Goal: Task Accomplishment & Management: Use online tool/utility

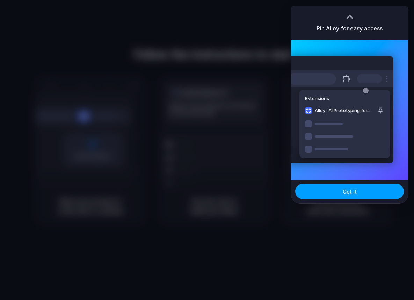
click at [324, 191] on button "Got it" at bounding box center [349, 191] width 109 height 15
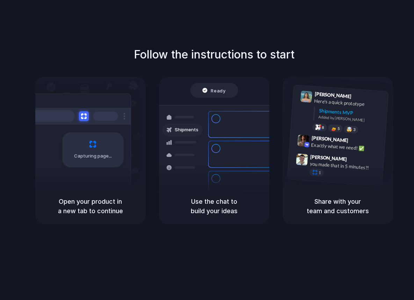
click at [334, 58] on div "Follow the instructions to start Capturing page Open your product in a new tab …" at bounding box center [214, 135] width 414 height 178
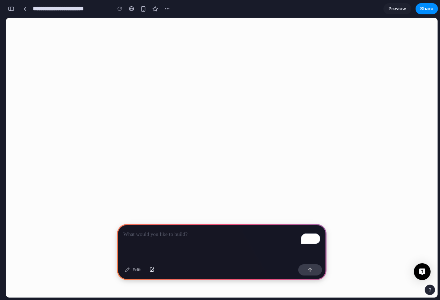
click at [159, 239] on div "To enrich screen reader interactions, please activate Accessibility in Grammarl…" at bounding box center [222, 242] width 210 height 37
click at [27, 12] on link at bounding box center [25, 8] width 10 height 10
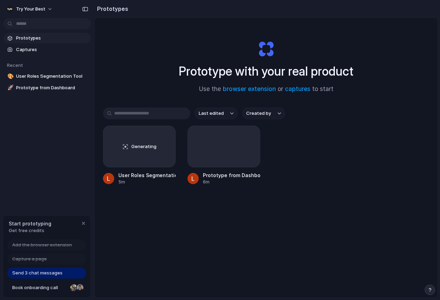
click at [29, 276] on div "Send 3 chat messages" at bounding box center [46, 272] width 79 height 11
click at [37, 227] on span "Get free credits" at bounding box center [30, 230] width 43 height 7
click at [53, 274] on span "Send 3 chat messages" at bounding box center [37, 272] width 50 height 7
click at [43, 273] on span "Send 3 chat messages" at bounding box center [37, 272] width 50 height 7
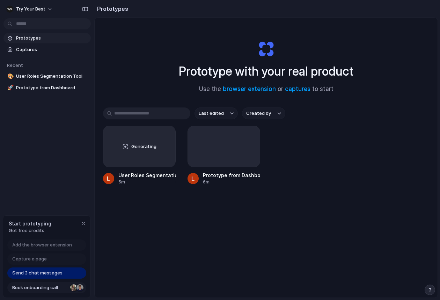
click at [44, 288] on span "Book onboarding call" at bounding box center [39, 287] width 55 height 7
click at [21, 272] on span "Send 3 chat messages" at bounding box center [37, 272] width 50 height 7
click at [26, 9] on span "Try Your Best" at bounding box center [30, 9] width 29 height 7
click at [308, 246] on div "Settings Invite members Change theme Sign out" at bounding box center [220, 150] width 440 height 300
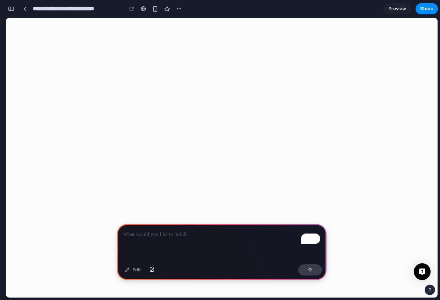
click at [191, 237] on p "To enrich screen reader interactions, please activate Accessibility in Grammarl…" at bounding box center [221, 234] width 197 height 8
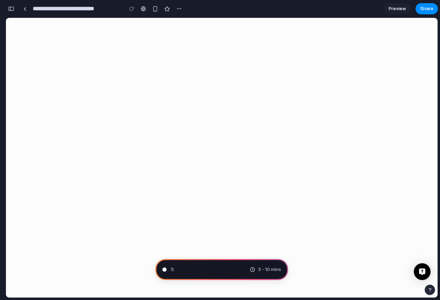
type input "**********"
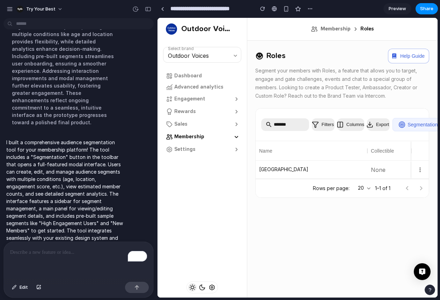
click at [179, 138] on span "Membership" at bounding box center [189, 136] width 30 height 7
click at [194, 126] on div "Sales" at bounding box center [200, 124] width 69 height 7
click at [332, 199] on main "Roles Help Guide Segment your members with Roles, a feature that allows you to …" at bounding box center [342, 157] width 191 height 279
click at [66, 209] on p "I built a comprehensive audience segmentation tool for your membership platform…" at bounding box center [64, 193] width 117 height 110
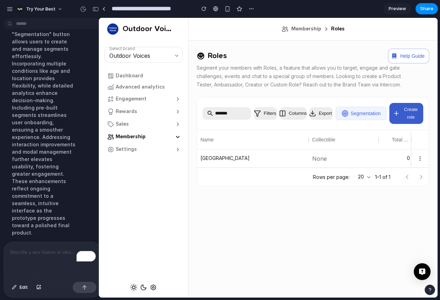
drag, startPoint x: 155, startPoint y: 206, endPoint x: 102, endPoint y: 202, distance: 52.6
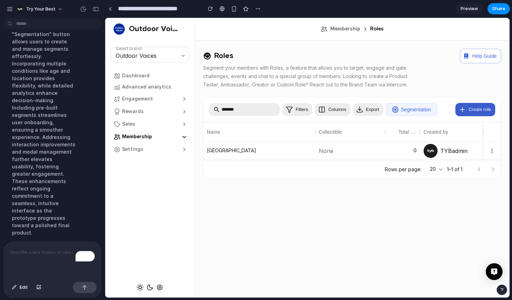
click at [422, 107] on span "Segmentation" at bounding box center [416, 110] width 30 height 6
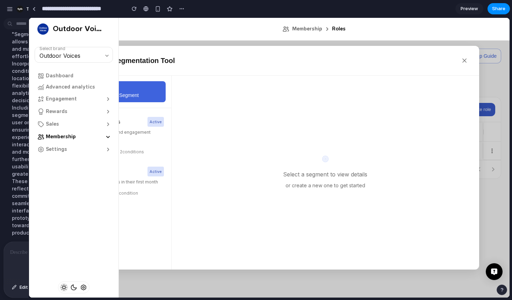
drag, startPoint x: 104, startPoint y: 122, endPoint x: 18, endPoint y: 115, distance: 86.3
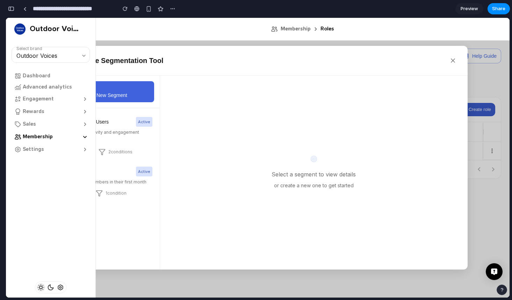
click at [113, 29] on ol "Membership Roles" at bounding box center [302, 29] width 397 height 7
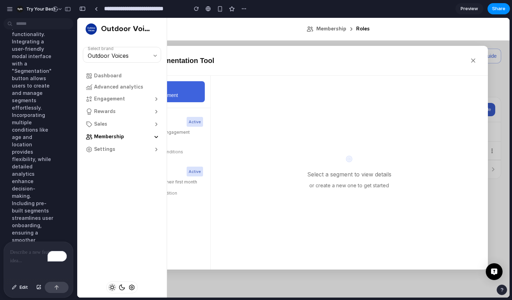
click at [6, 155] on div at bounding box center [3, 150] width 6 height 300
click at [22, 254] on p "To enrich screen reader interactions, please activate Accessibility in Grammarl…" at bounding box center [38, 252] width 57 height 8
click at [39, 287] on div "button" at bounding box center [38, 287] width 5 height 4
click at [40, 137] on div "Building a comprehensive audience segmentation tool enriches the membership pla…" at bounding box center [32, 196] width 52 height 442
click at [30, 251] on p "To enrich screen reader interactions, please activate Accessibility in Grammarl…" at bounding box center [38, 252] width 57 height 8
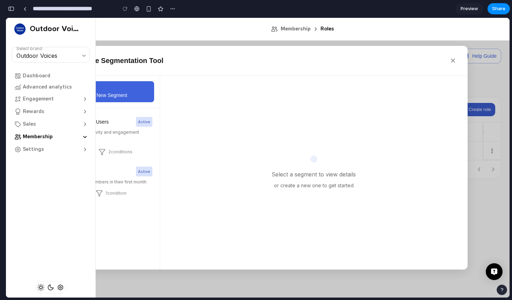
scroll to position [628, 0]
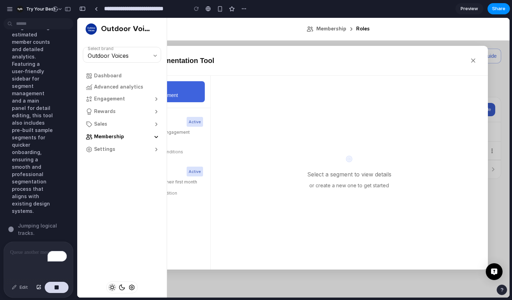
click at [15, 74] on div "Integrating a comprehensive audience segmentation tool into the membership plat…" at bounding box center [32, 34] width 52 height 368
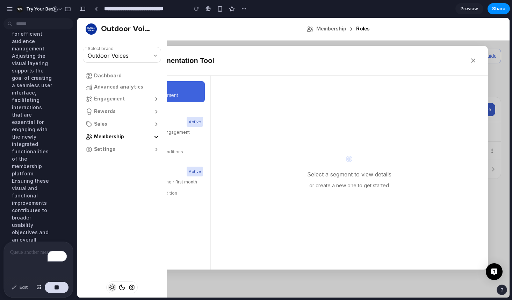
scroll to position [620, 0]
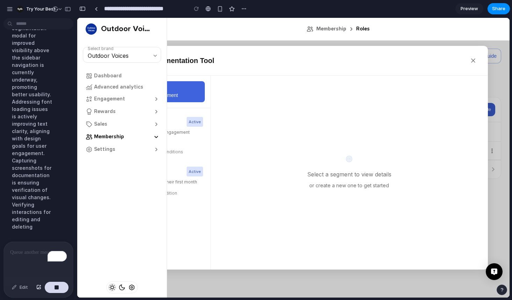
click at [22, 128] on div "Implementing enhancements to the segmentation modal for improved visibility abo…" at bounding box center [32, 116] width 52 height 236
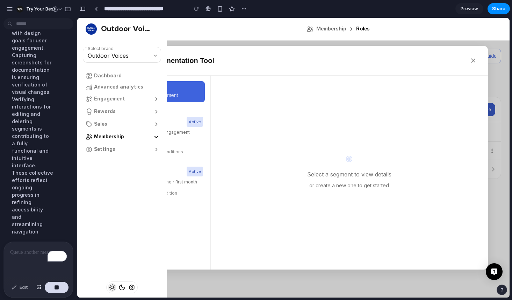
scroll to position [635, 0]
click at [21, 260] on div "To enrich screen reader interactions, please activate Accessibility in Grammarl…" at bounding box center [38, 260] width 69 height 37
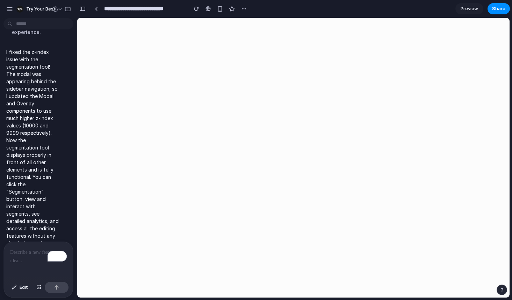
scroll to position [0, 0]
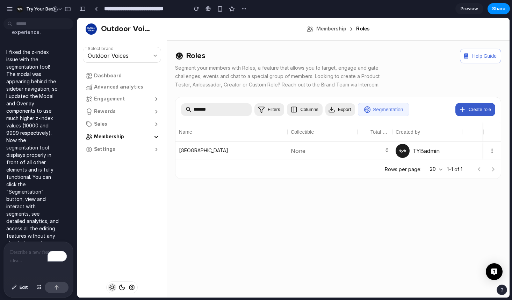
click at [390, 110] on span "Segmentation" at bounding box center [388, 110] width 30 height 6
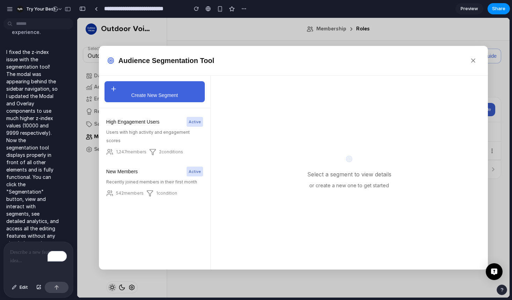
click at [140, 122] on span "High Engagement Users" at bounding box center [132, 121] width 53 height 8
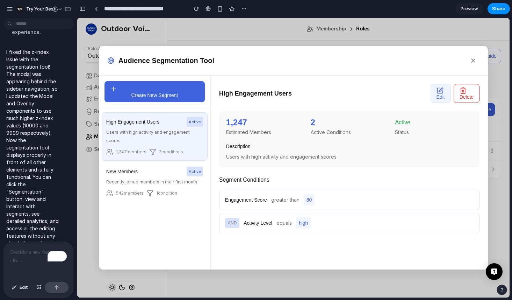
click at [294, 196] on span "greater than" at bounding box center [285, 199] width 28 height 8
click at [297, 221] on div "AND Activity Level equals high" at bounding box center [349, 223] width 260 height 20
click at [308, 245] on div "High Engagement Users Edit Delete 1,247 Estimated Members 2 Active Conditions A…" at bounding box center [349, 173] width 277 height 194
click at [438, 87] on icon "button" at bounding box center [440, 90] width 7 height 7
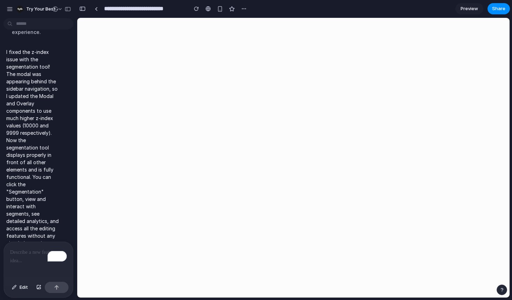
click at [291, 18] on html at bounding box center [293, 18] width 432 height 0
click at [195, 11] on div "button" at bounding box center [196, 8] width 5 height 5
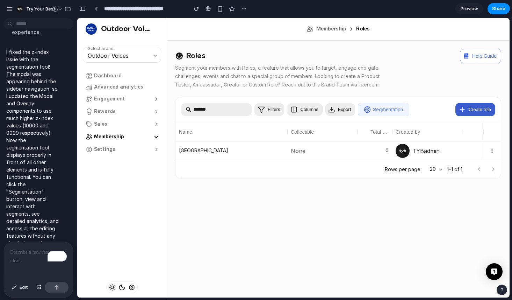
click at [395, 107] on span "Segmentation" at bounding box center [388, 110] width 30 height 6
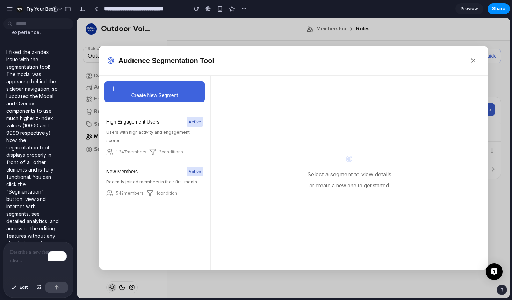
click at [162, 89] on div "button" at bounding box center [154, 88] width 89 height 7
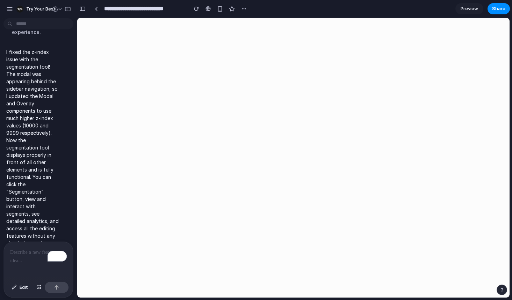
click at [19, 253] on p "To enrich screen reader interactions, please activate Accessibility in Grammarl…" at bounding box center [38, 252] width 57 height 8
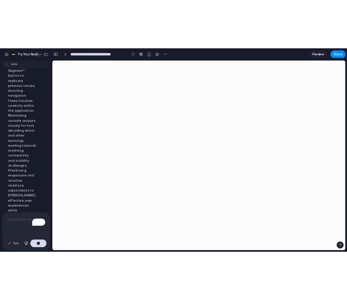
scroll to position [904, 0]
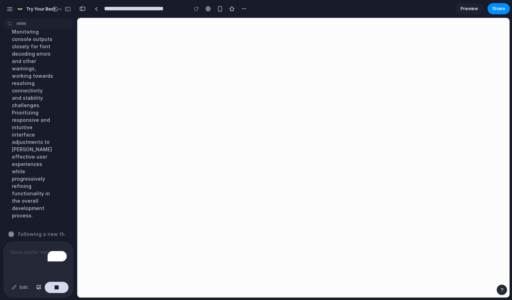
click at [397, 18] on html at bounding box center [293, 18] width 432 height 0
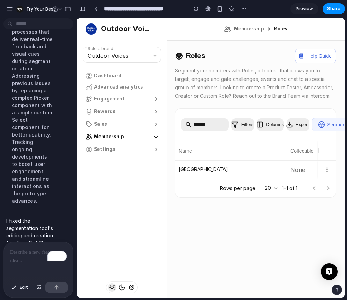
scroll to position [0, 0]
